Goal: Use online tool/utility

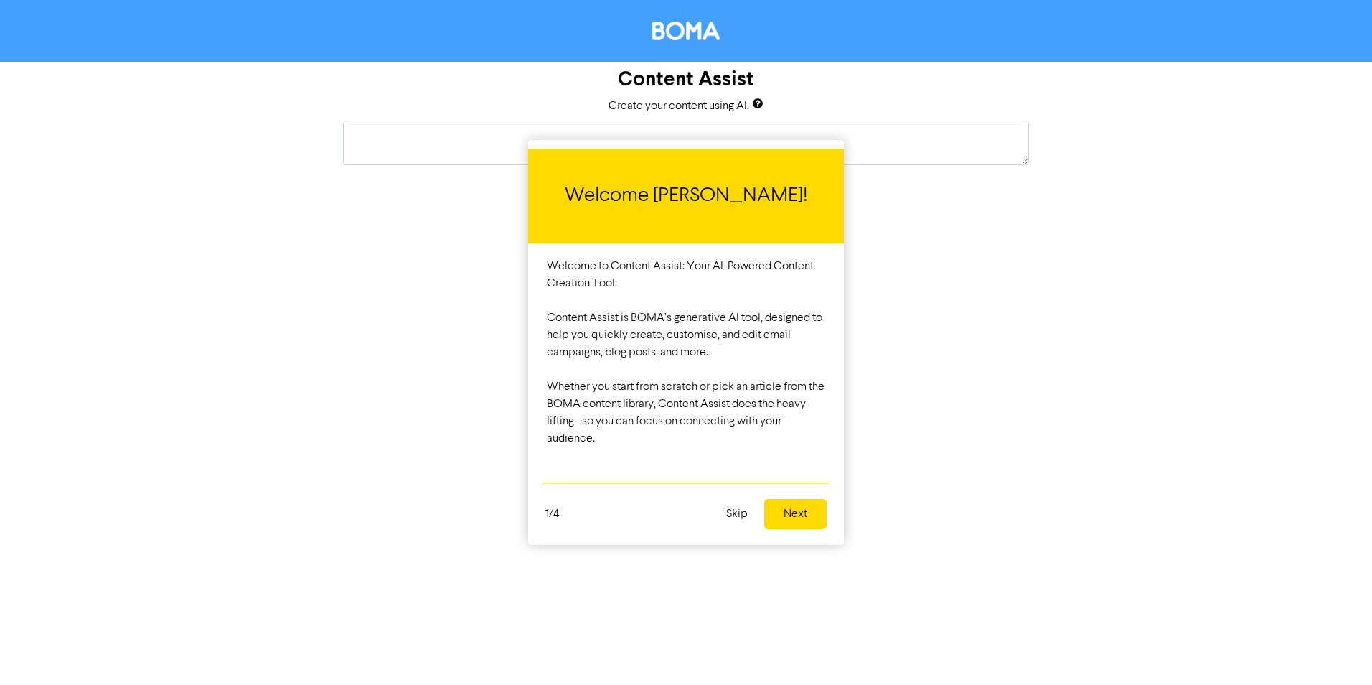
click at [792, 512] on button "Next" at bounding box center [795, 514] width 62 height 30
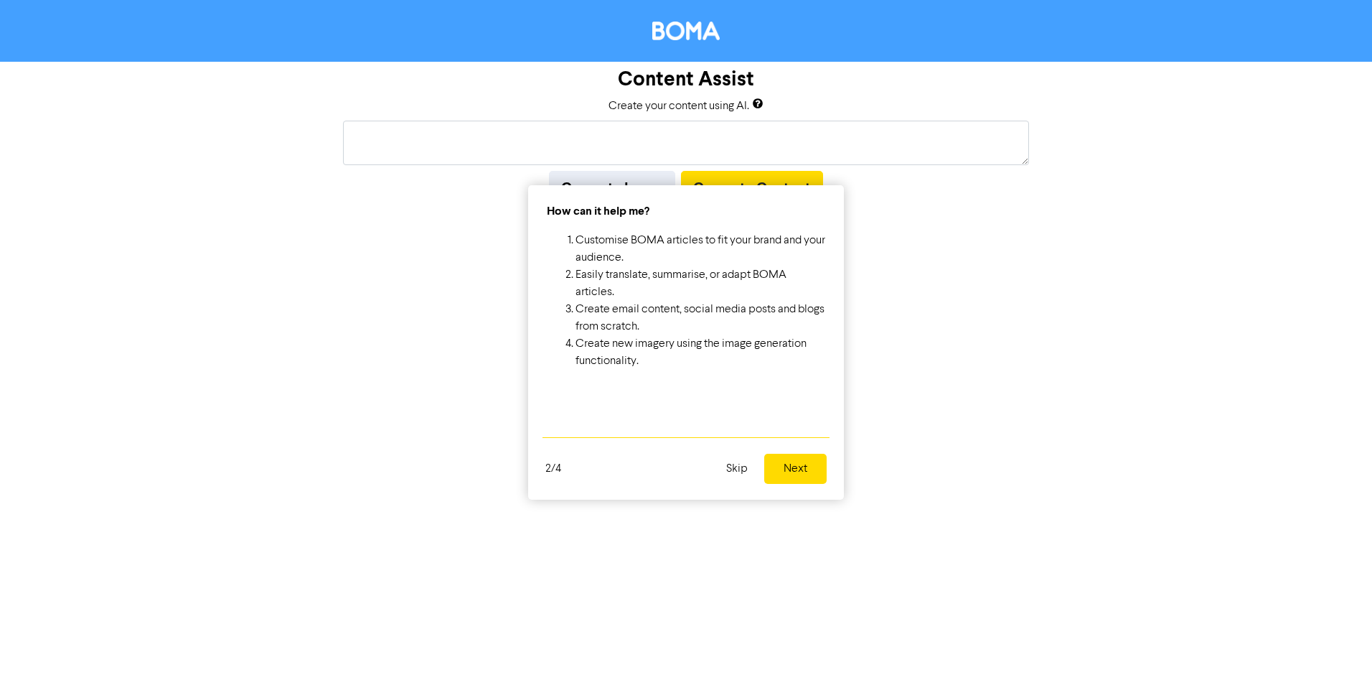
click at [796, 475] on button "Next" at bounding box center [795, 468] width 62 height 30
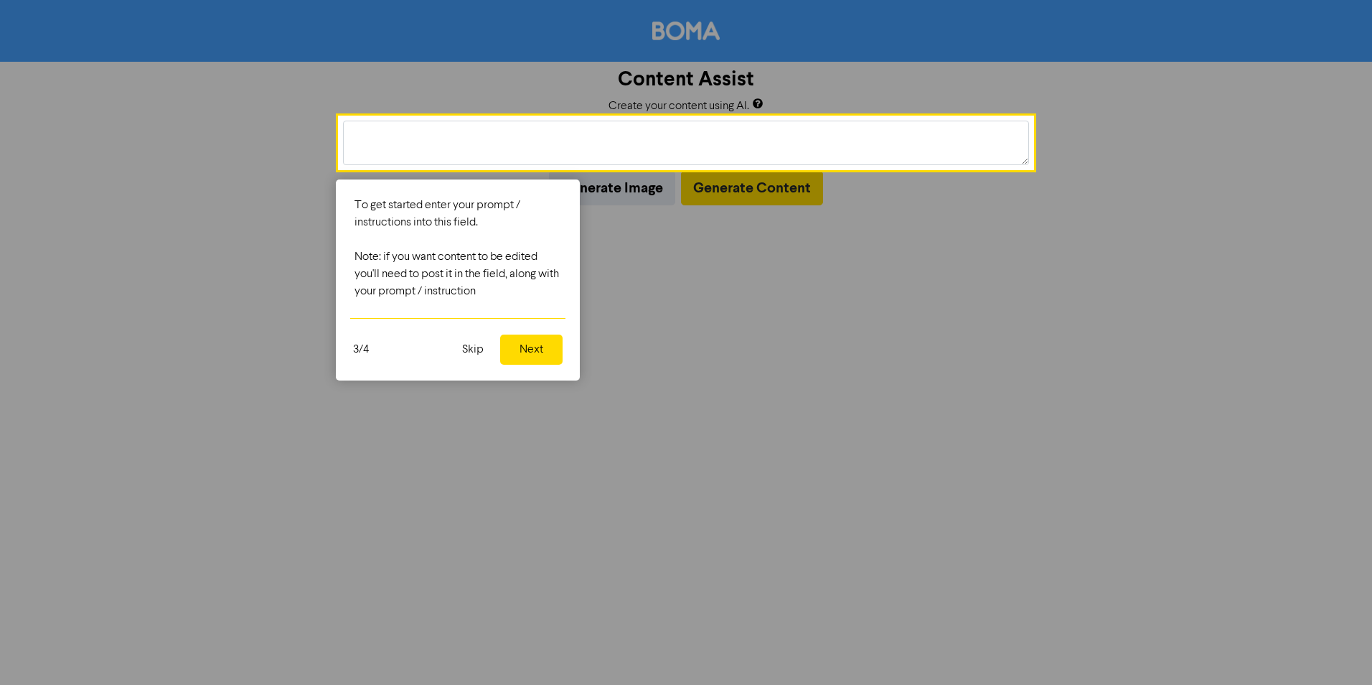
click at [523, 351] on button "Next" at bounding box center [531, 349] width 62 height 30
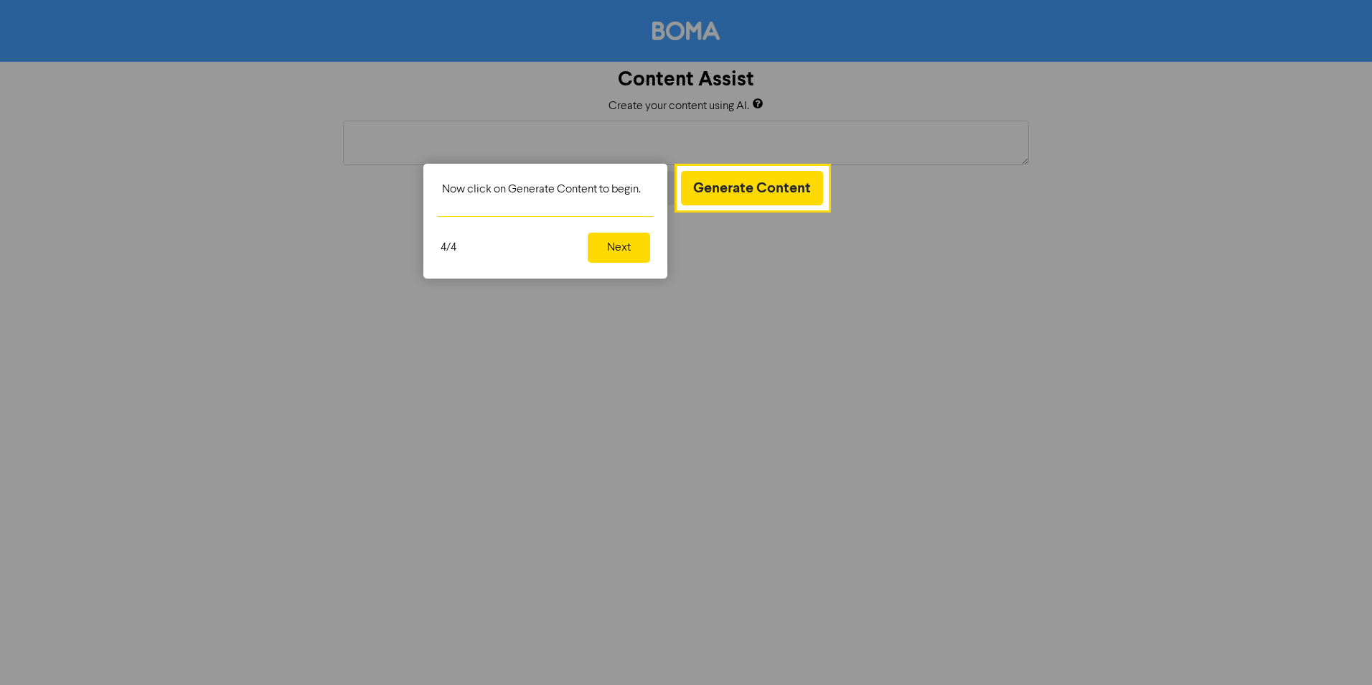
click at [631, 244] on button "Next" at bounding box center [619, 247] width 62 height 30
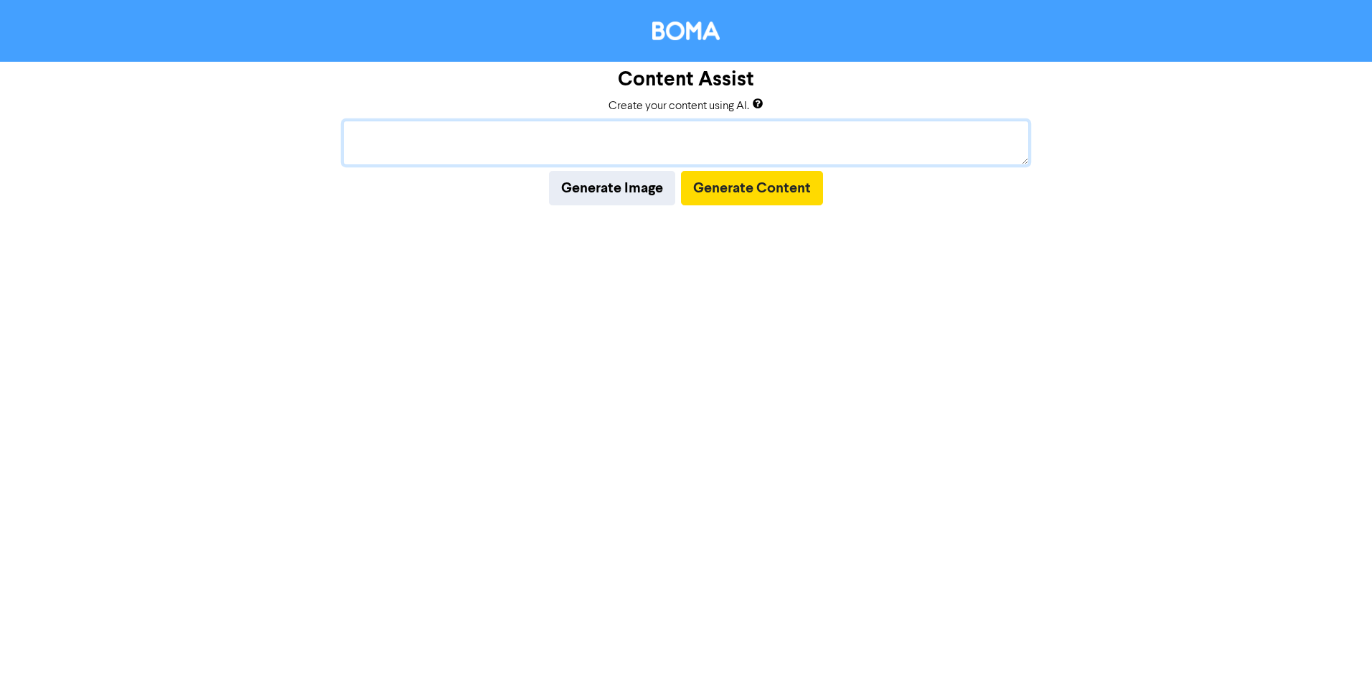
click at [372, 144] on textarea at bounding box center [686, 143] width 686 height 44
click at [349, 133] on textarea "Edit this article to suit my target audience which is small accounting firms" at bounding box center [686, 143] width 686 height 44
drag, startPoint x: 400, startPoint y: 149, endPoint x: 554, endPoint y: 152, distance: 153.6
click at [554, 152] on textarea "I'm a marekting consultant providing marketing and communcations support to sma…" at bounding box center [686, 143] width 686 height 44
click at [617, 151] on textarea "I'm a marketing consultant providing marketing and communications support to sm…" at bounding box center [686, 143] width 686 height 44
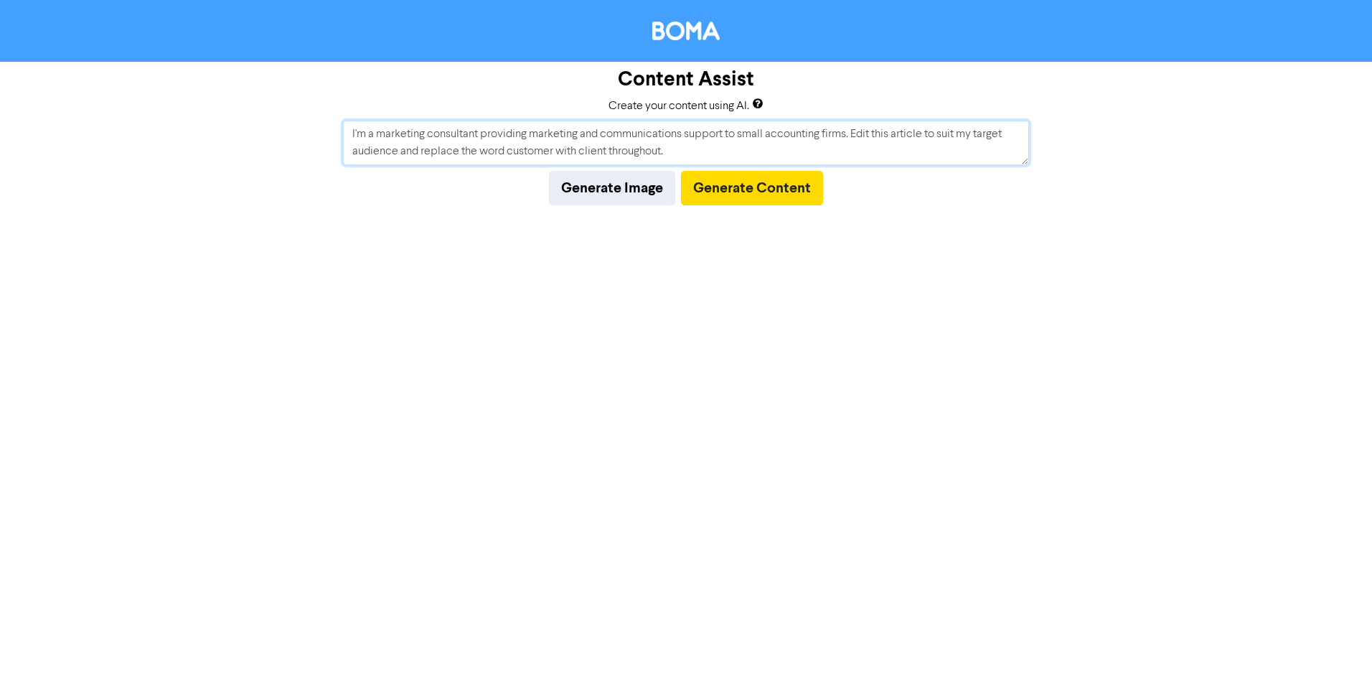
click at [400, 155] on textarea "I'm a marketing consultant providing marketing and communications support to sm…" at bounding box center [686, 143] width 686 height 44
click at [982, 150] on textarea "I'm a marketing consultant providing marketing and communications support to sm…" at bounding box center [686, 143] width 686 height 44
click at [428, 161] on textarea "I'm a marketing consultant providing marketing and communications support to sm…" at bounding box center [686, 143] width 686 height 44
drag, startPoint x: 453, startPoint y: 156, endPoint x: 506, endPoint y: 147, distance: 53.9
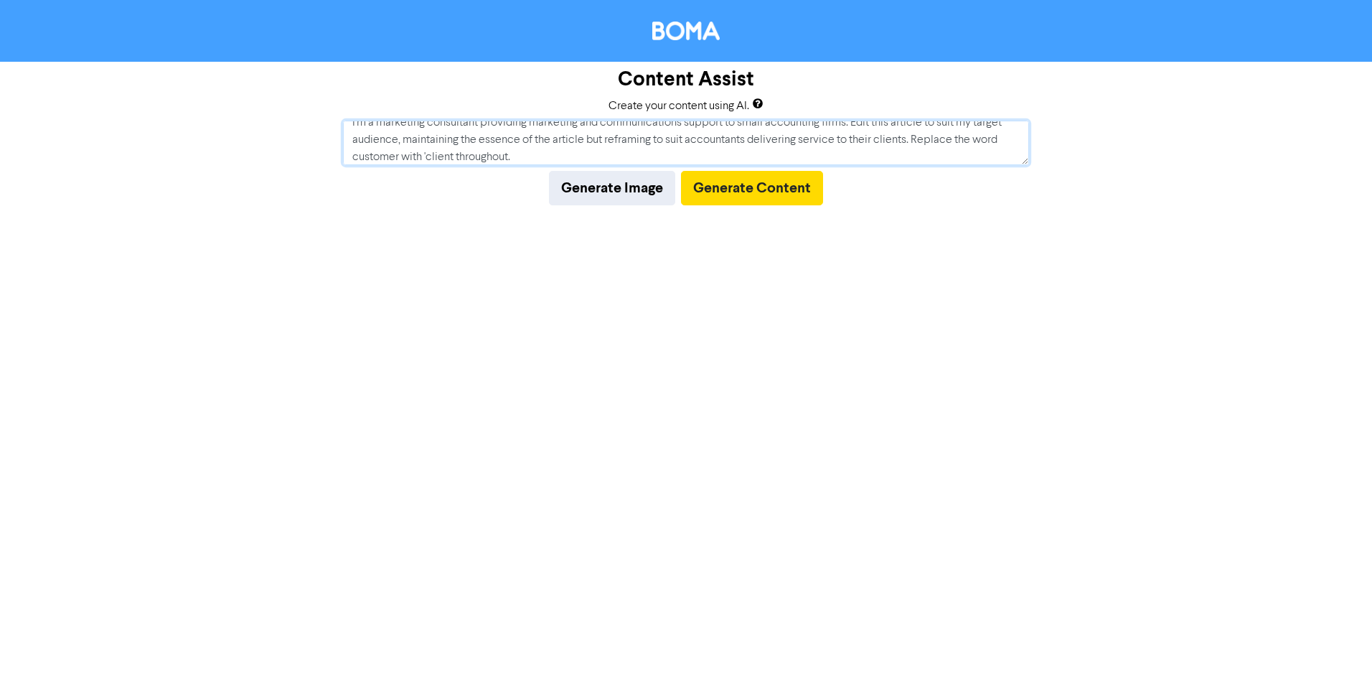
click at [453, 156] on textarea "I'm a marketing consultant providing marketing and communications support to sm…" at bounding box center [686, 143] width 686 height 44
click at [353, 159] on textarea "I'm a marketing consultant providing marketing and communications support to sm…" at bounding box center [686, 143] width 686 height 44
click at [402, 155] on textarea "I'm a marketing consultant providing marketing and communications support to sm…" at bounding box center [686, 143] width 686 height 44
click at [515, 144] on textarea "I'm a marketing consultant providing marketing and communications support to sm…" at bounding box center [686, 143] width 686 height 44
click at [540, 156] on textarea "I'm a marketing consultant providing marketing and communications support to sm…" at bounding box center [686, 143] width 686 height 44
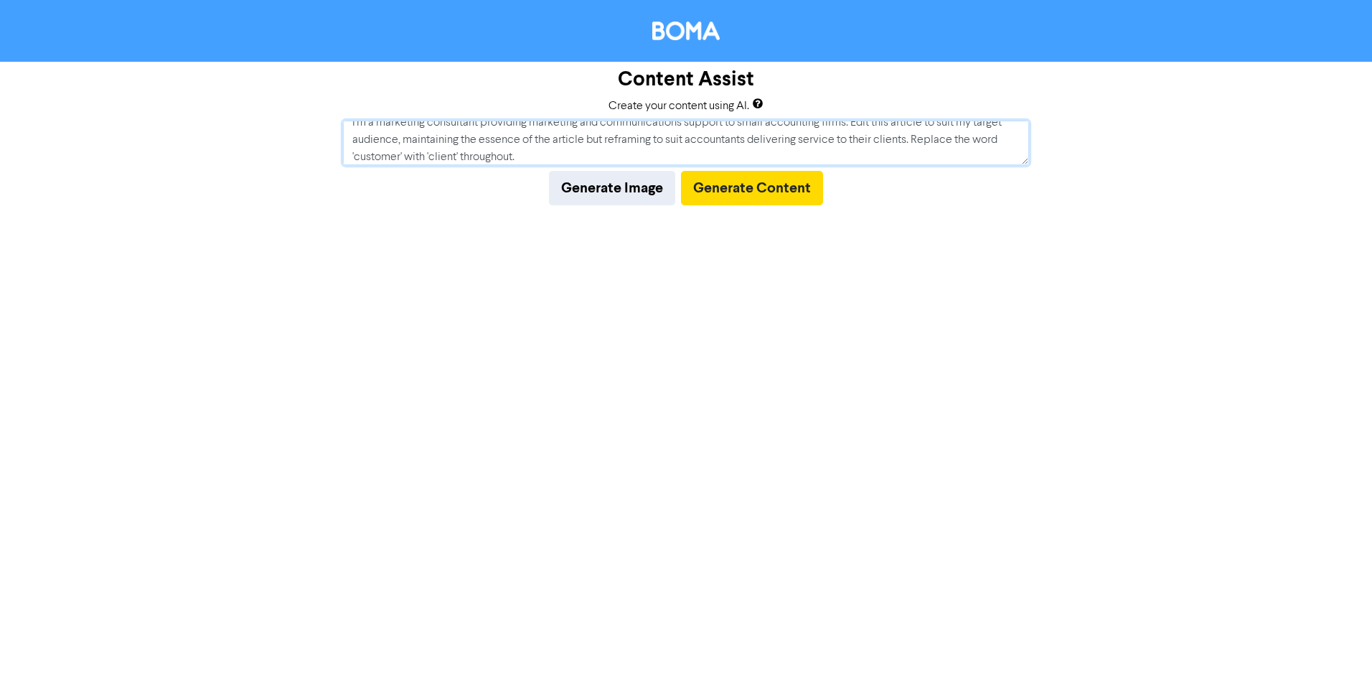
paste textarea "Loremip dolo sitametco, adi elit se doeiusmo. Te’i utlab etdolorema, aliquae ad…"
drag, startPoint x: 453, startPoint y: 141, endPoint x: 558, endPoint y: 126, distance: 105.1
click at [456, 140] on textarea at bounding box center [686, 143] width 686 height 44
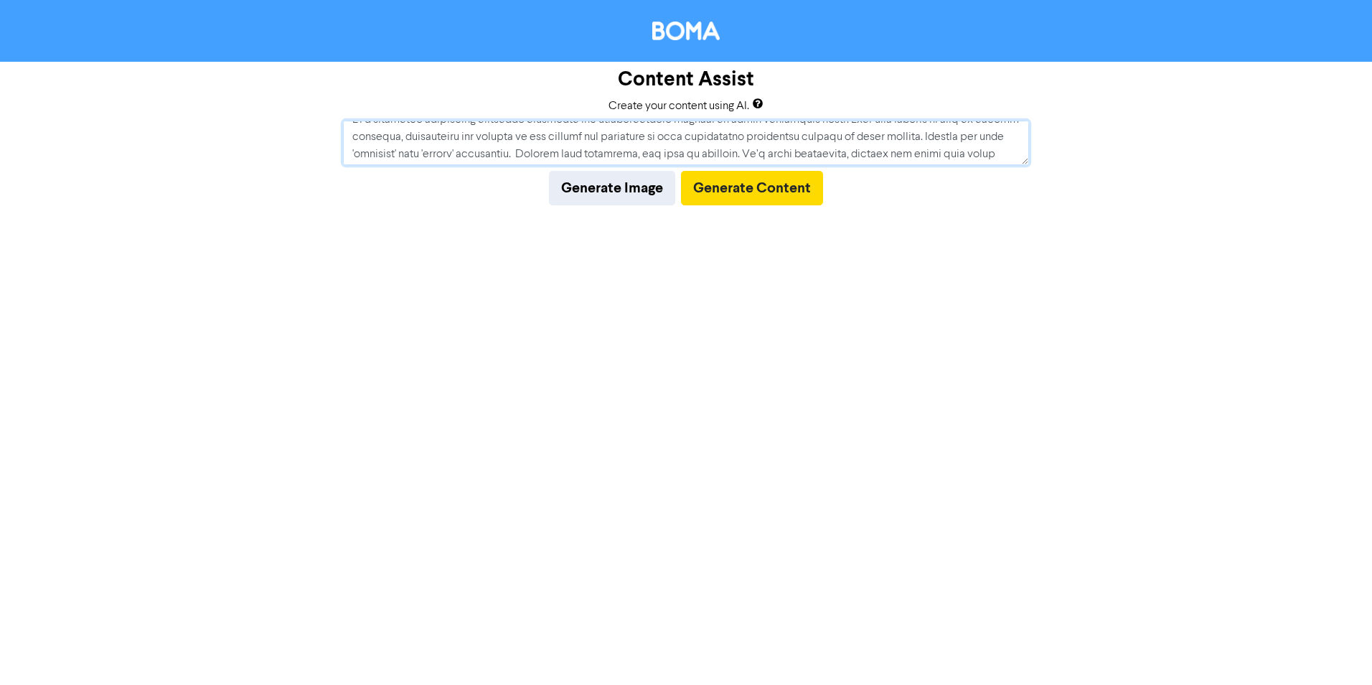
click at [526, 151] on textarea at bounding box center [686, 143] width 686 height 44
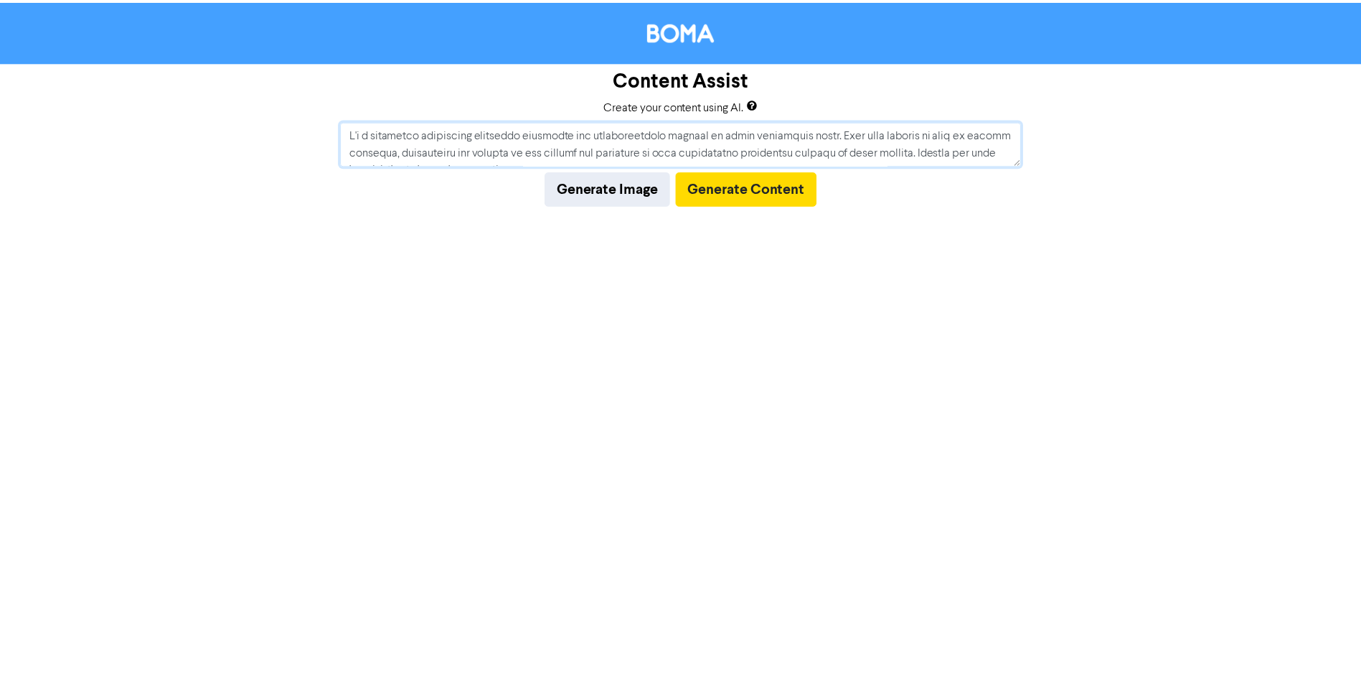
scroll to position [46, 0]
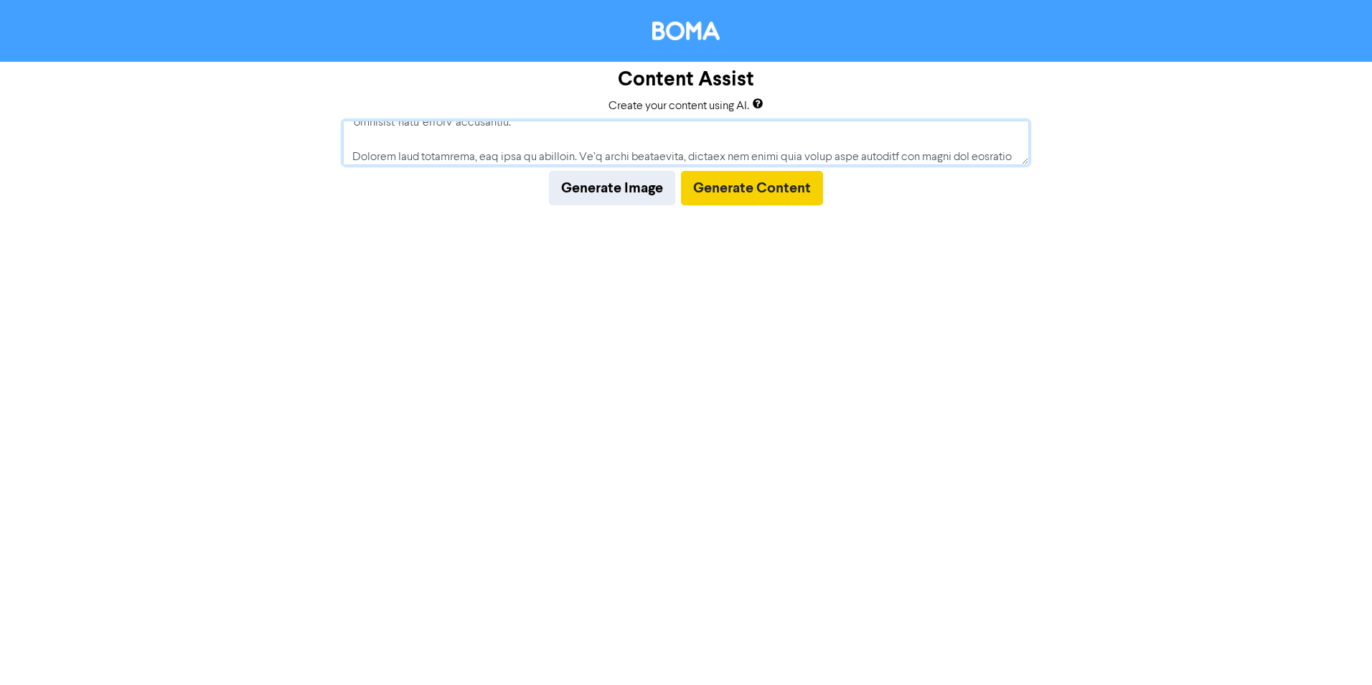
type textarea "L'i d sitametco adipiscing elitseddo eiusmodte inc utlaboreetdolo magnaal en ad…"
click at [736, 187] on button "Generate Content" at bounding box center [752, 188] width 142 height 34
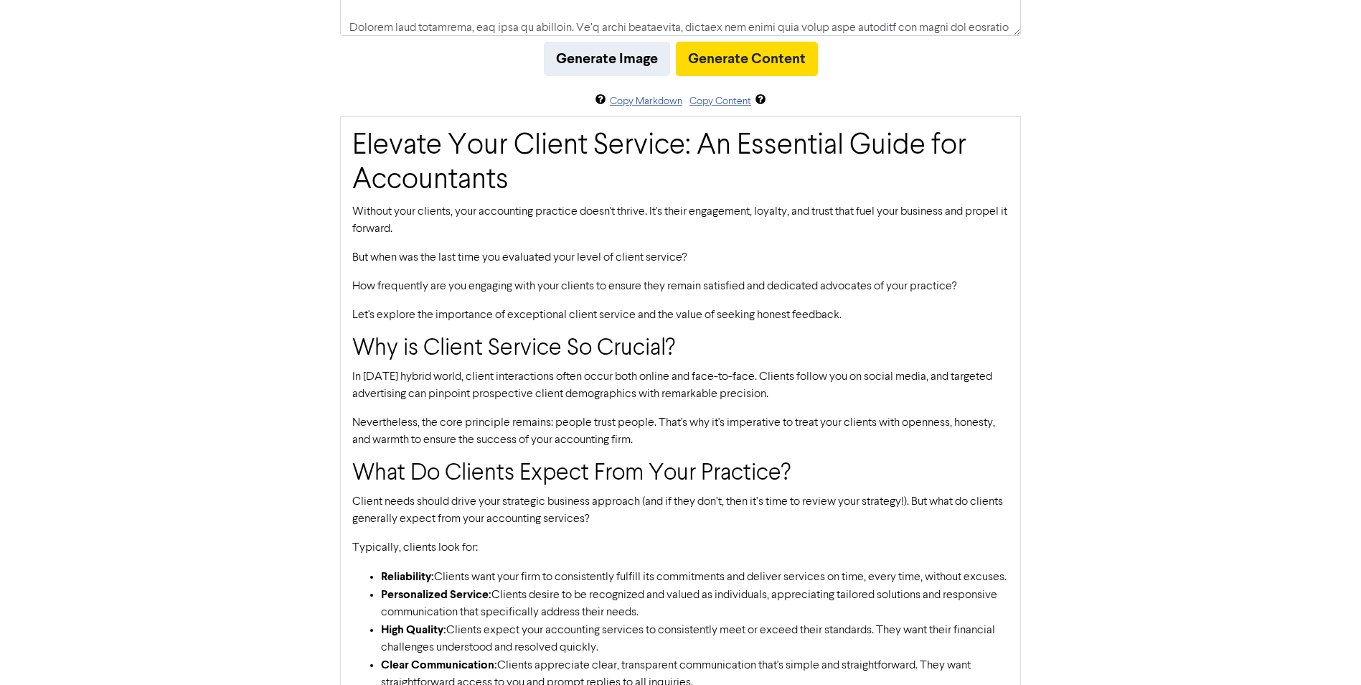
scroll to position [123, 0]
